Goal: Task Accomplishment & Management: Manage account settings

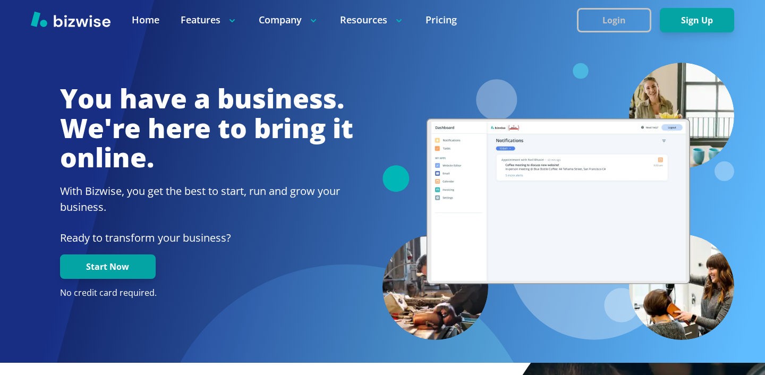
click at [608, 25] on button "Login" at bounding box center [614, 20] width 74 height 24
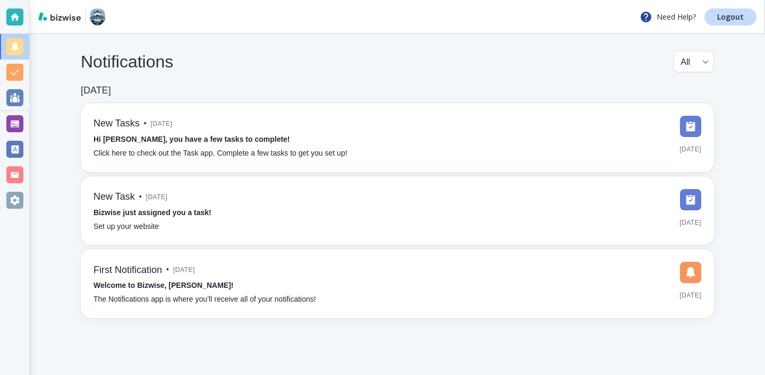
click at [726, 28] on div "Need Help? Logout" at bounding box center [397, 17] width 735 height 34
click at [731, 18] on p "Logout" at bounding box center [730, 16] width 27 height 7
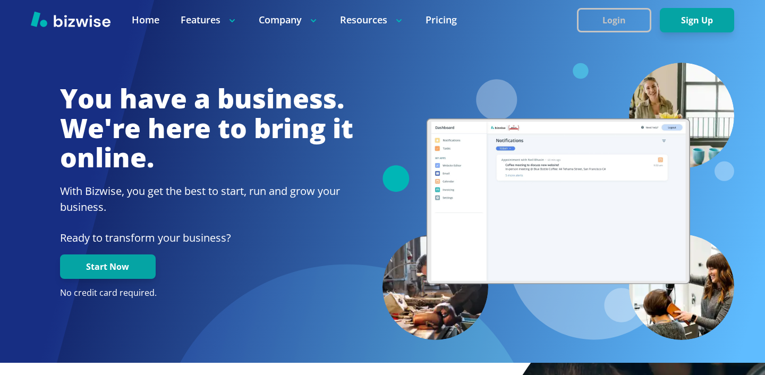
click at [650, 27] on button "Login" at bounding box center [614, 20] width 74 height 24
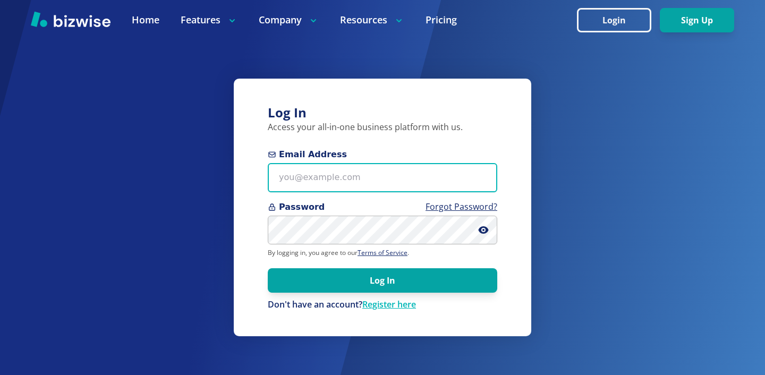
click at [403, 186] on input "Email Address" at bounding box center [382, 177] width 229 height 29
paste input "thomascarterone@gmail.com"
type input "thomascarterone@gmail.com"
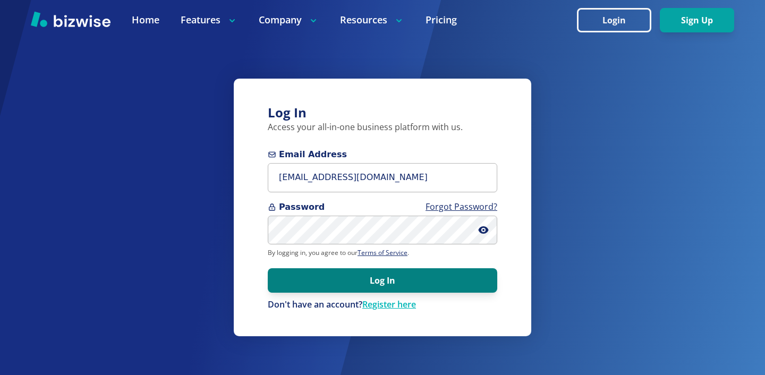
click at [347, 288] on button "Log In" at bounding box center [382, 280] width 229 height 24
